Goal: Information Seeking & Learning: Check status

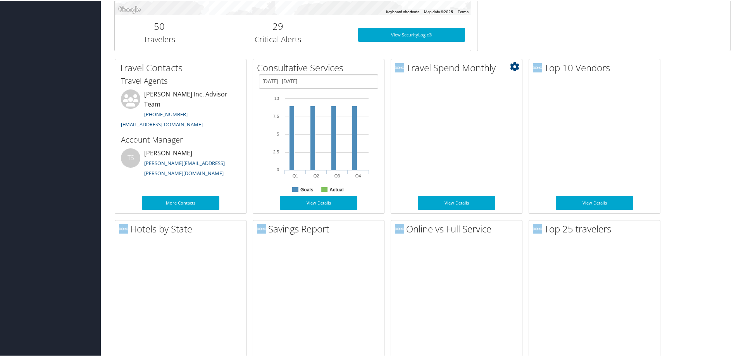
scroll to position [310, 0]
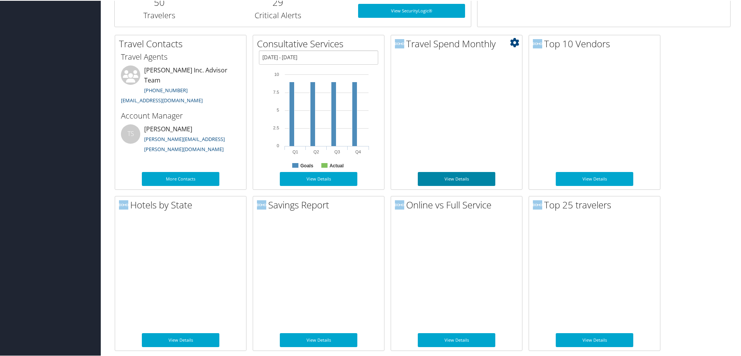
click at [457, 178] on link "View Details" at bounding box center [457, 178] width 78 height 14
